Goal: Task Accomplishment & Management: Use online tool/utility

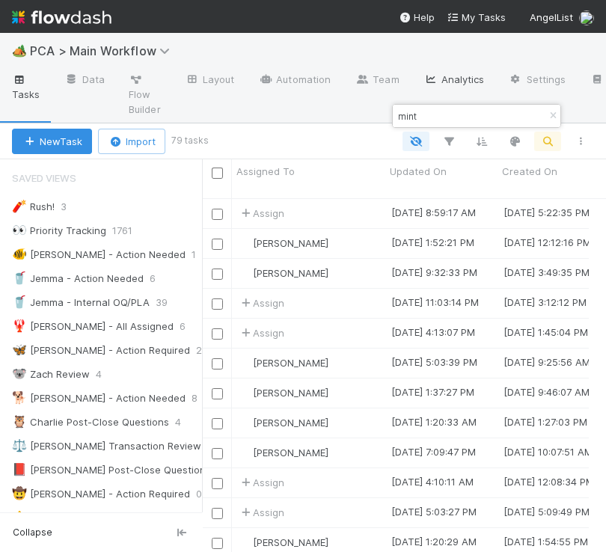
scroll to position [349, 369]
click at [548, 114] on icon "button" at bounding box center [552, 115] width 15 height 9
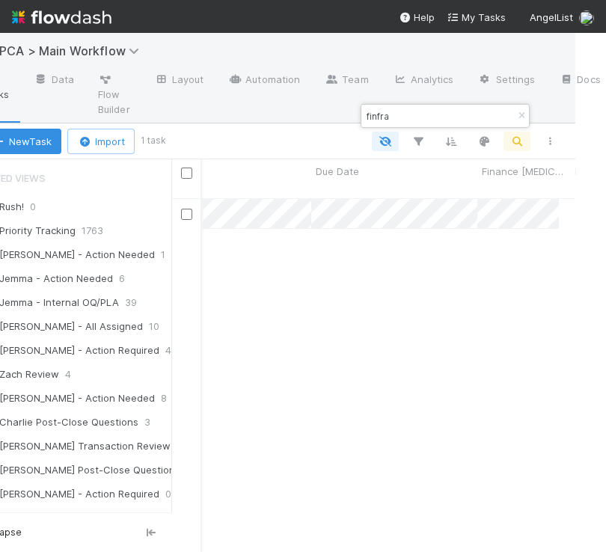
scroll to position [0, 0]
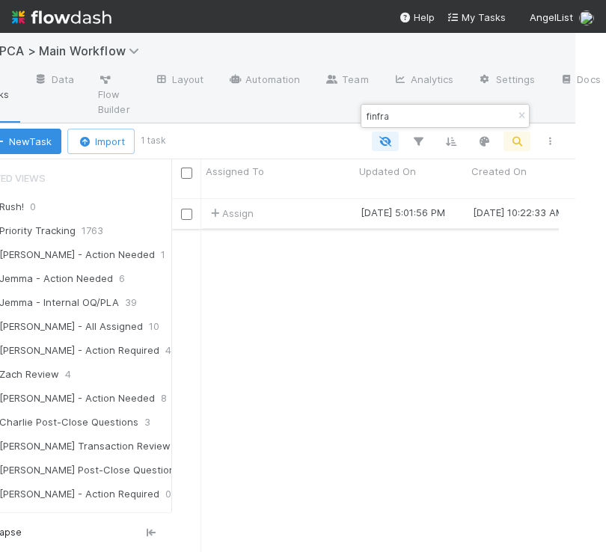
type input "finfra"
click at [467, 202] on div "[DATE] 10:22:33 AM" at bounding box center [521, 213] width 109 height 29
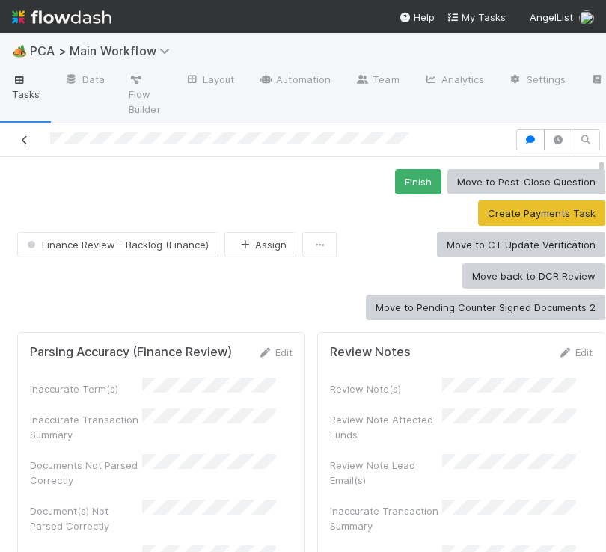
click at [22, 141] on icon at bounding box center [24, 140] width 15 height 10
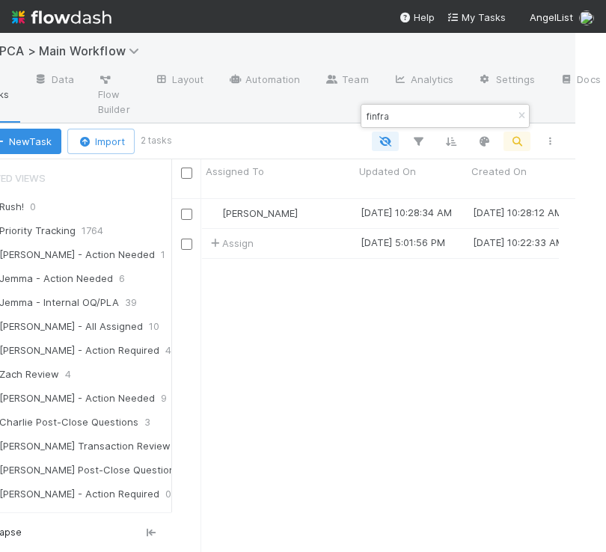
click at [523, 111] on button "button" at bounding box center [521, 116] width 16 height 18
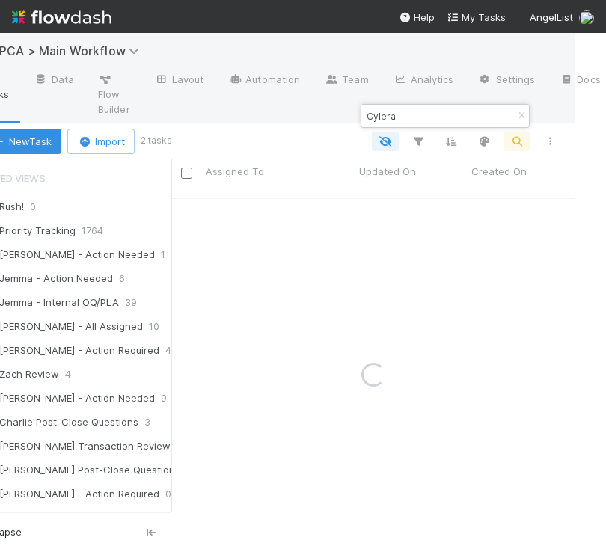
type input "Cylera"
click at [289, 199] on div "Assign" at bounding box center [277, 213] width 153 height 29
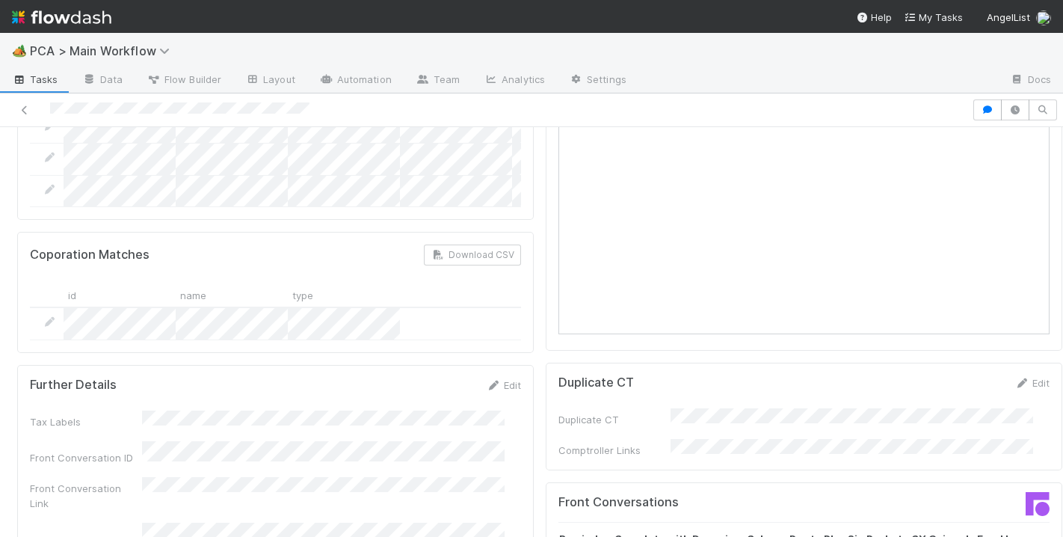
scroll to position [1457, 0]
